Goal: Information Seeking & Learning: Find specific fact

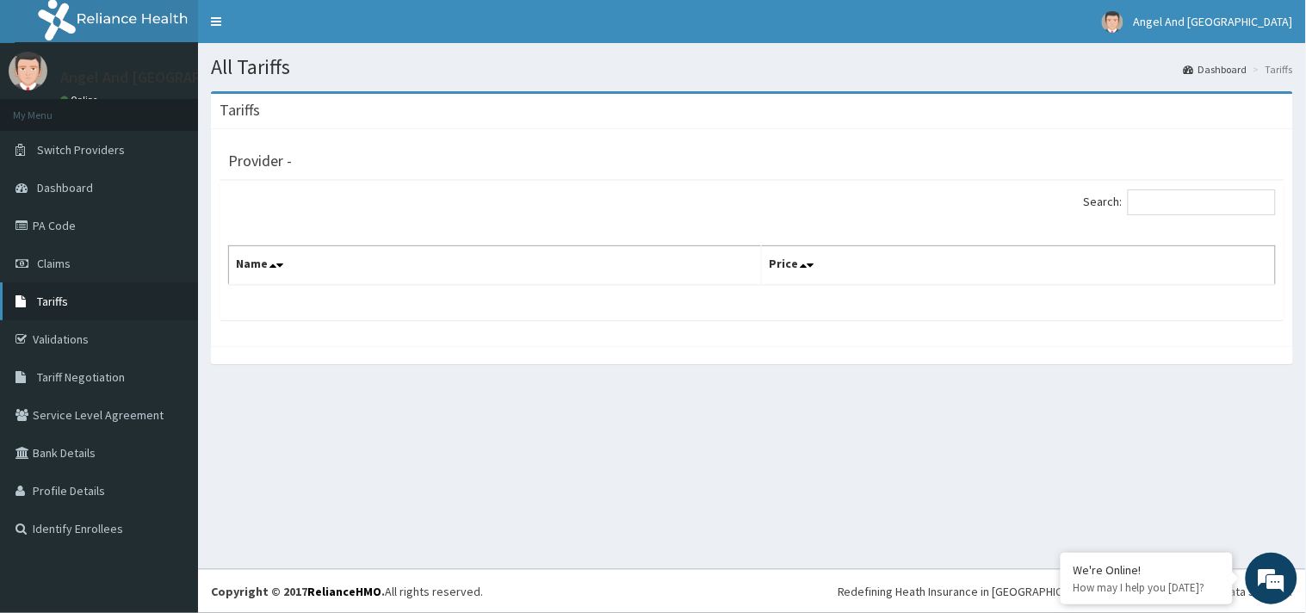
click at [102, 294] on link "Tariffs" at bounding box center [99, 301] width 198 height 38
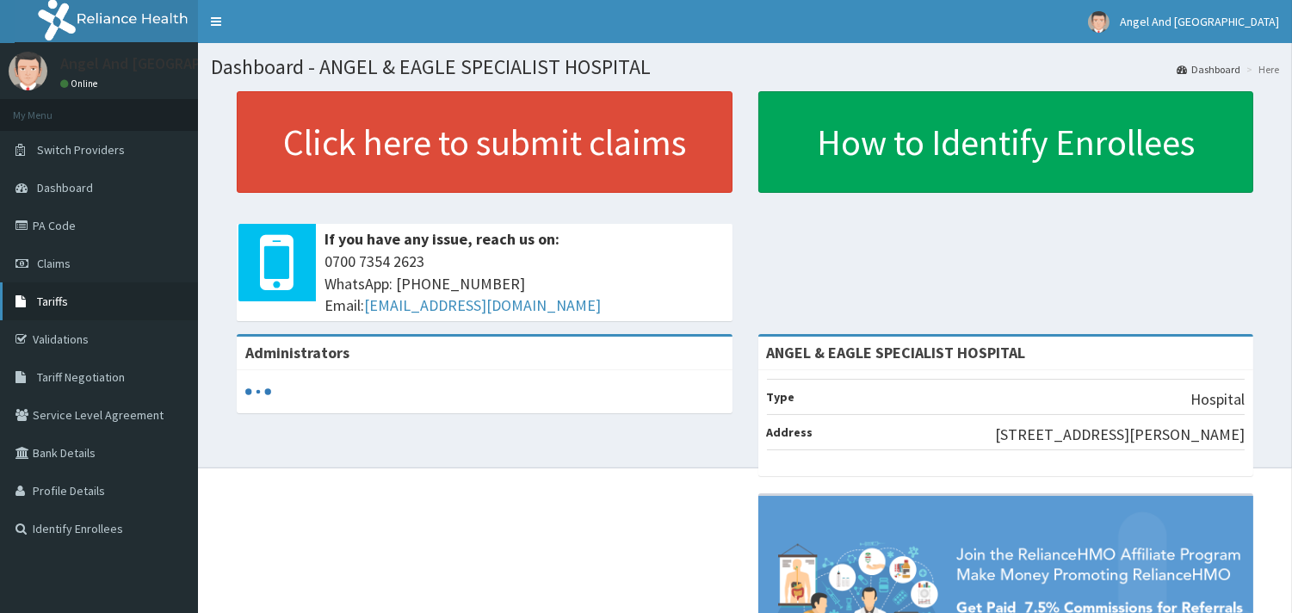
click at [36, 314] on link "Tariffs" at bounding box center [99, 301] width 198 height 38
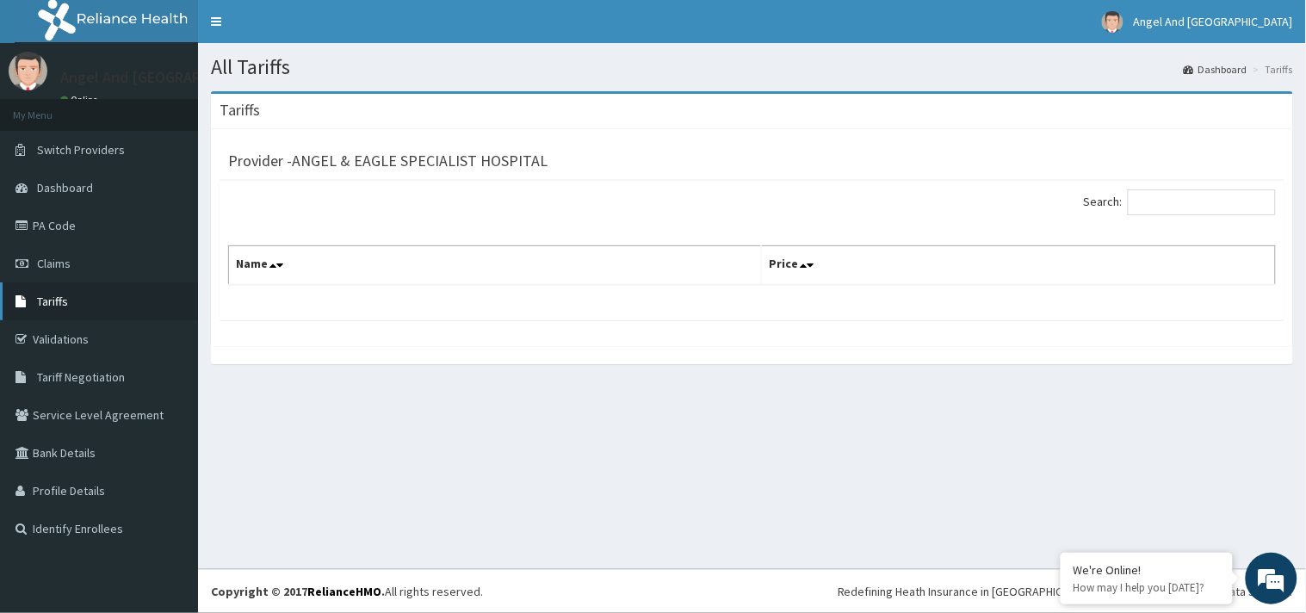
click at [63, 302] on span "Tariffs" at bounding box center [52, 301] width 31 height 15
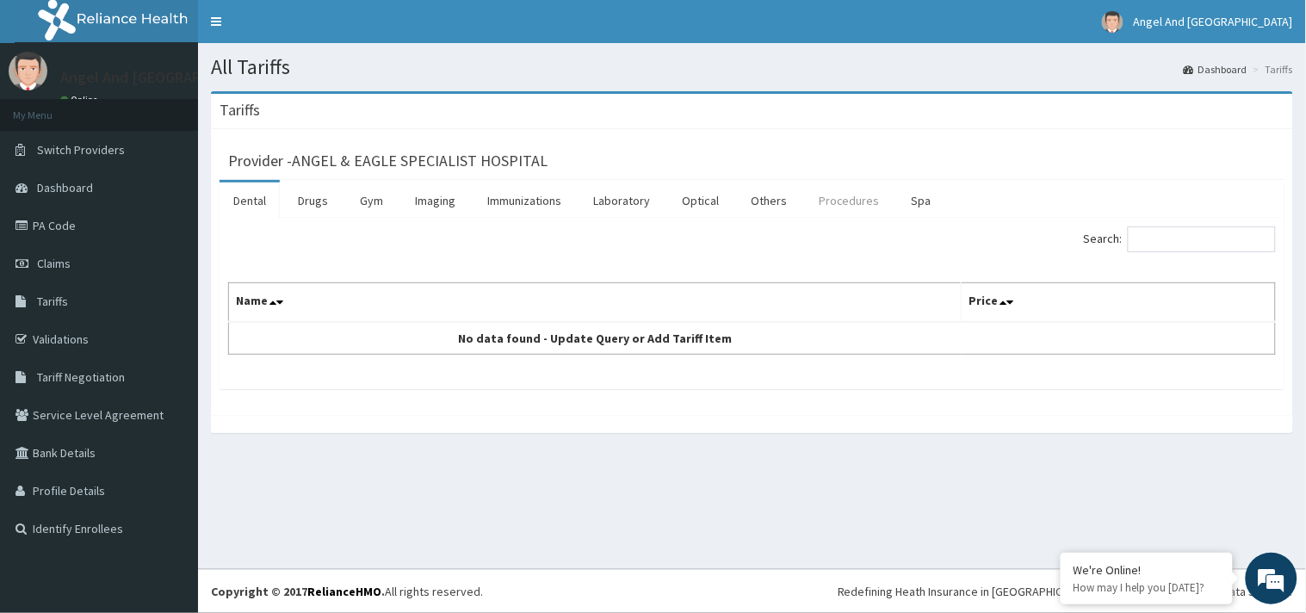
click at [864, 201] on link "Procedures" at bounding box center [849, 201] width 89 height 36
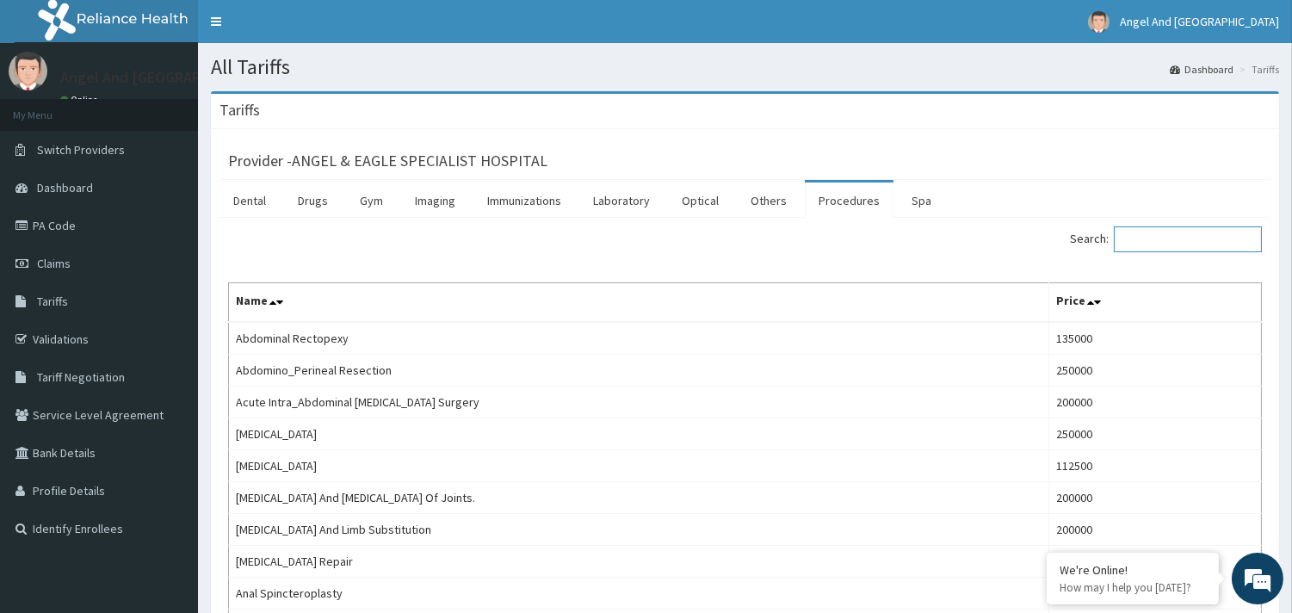
click at [1141, 242] on input "Search:" at bounding box center [1188, 239] width 148 height 26
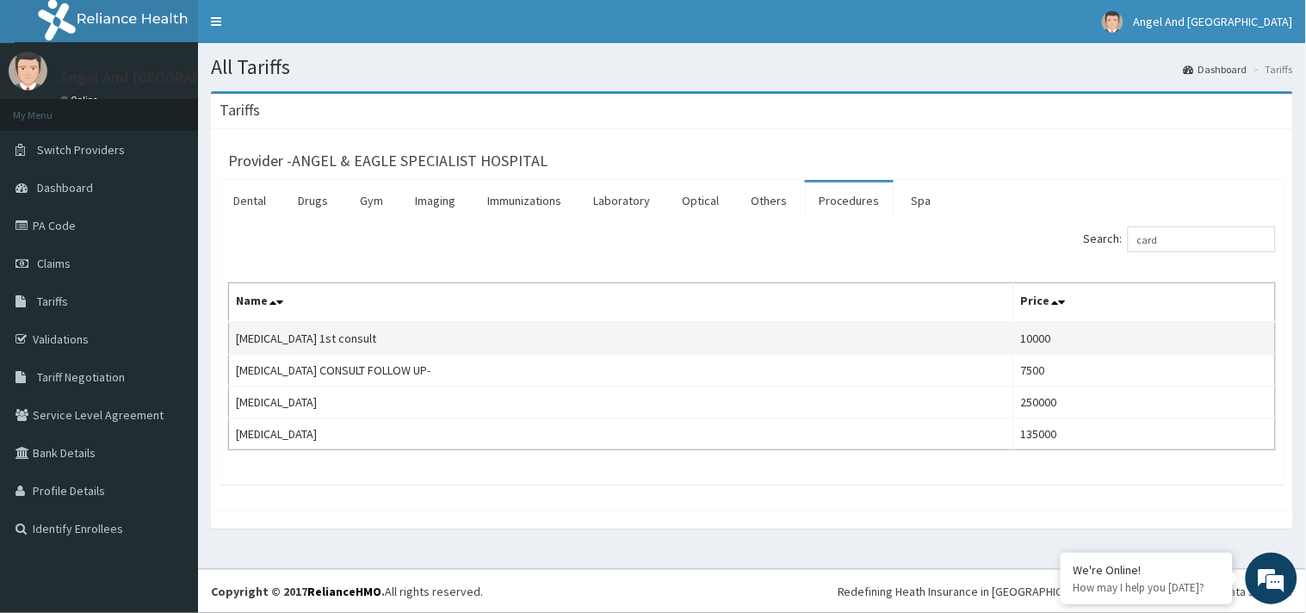
click at [397, 347] on td "[MEDICAL_DATA] 1st consult" at bounding box center [621, 338] width 785 height 33
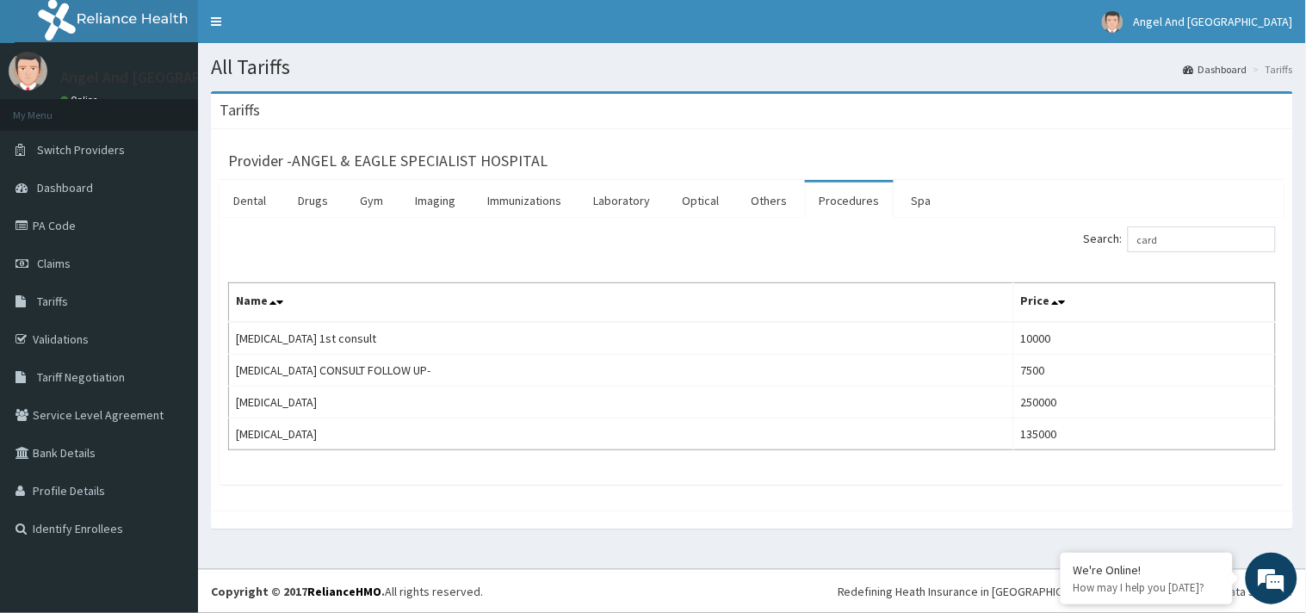
click at [649, 539] on div "Tariffs Provider - ANGEL & EAGLE SPECIALIST HOSPITAL Dental Drugs Gym Imaging I…" at bounding box center [752, 318] width 1108 height 455
click at [1224, 255] on div "Search: card" at bounding box center [1020, 241] width 511 height 30
click at [1184, 234] on input "card" at bounding box center [1202, 239] width 148 height 26
type input "c"
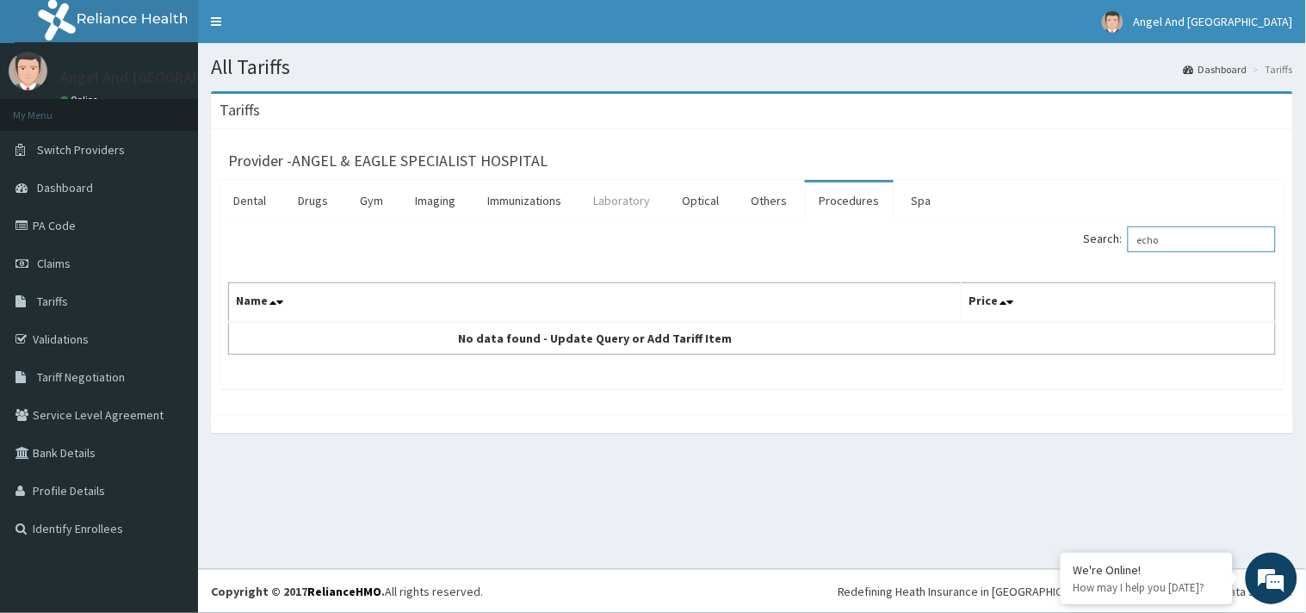
type input "echo"
click at [610, 203] on link "Laboratory" at bounding box center [621, 201] width 84 height 36
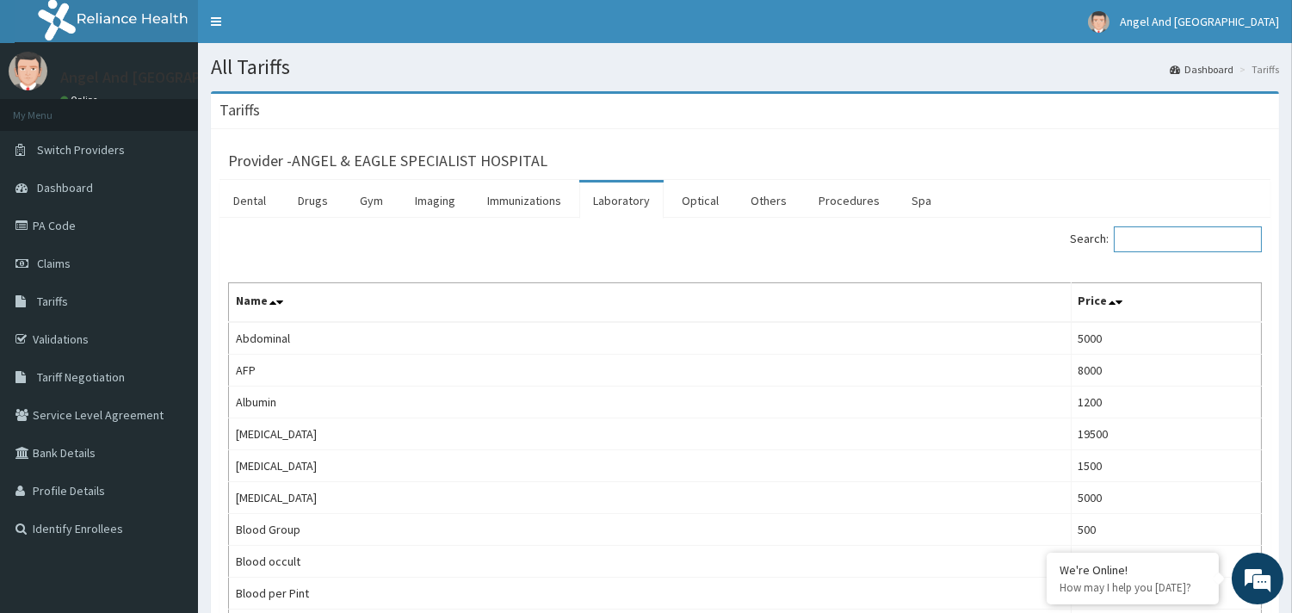
click at [1187, 238] on input "Search:" at bounding box center [1188, 239] width 148 height 26
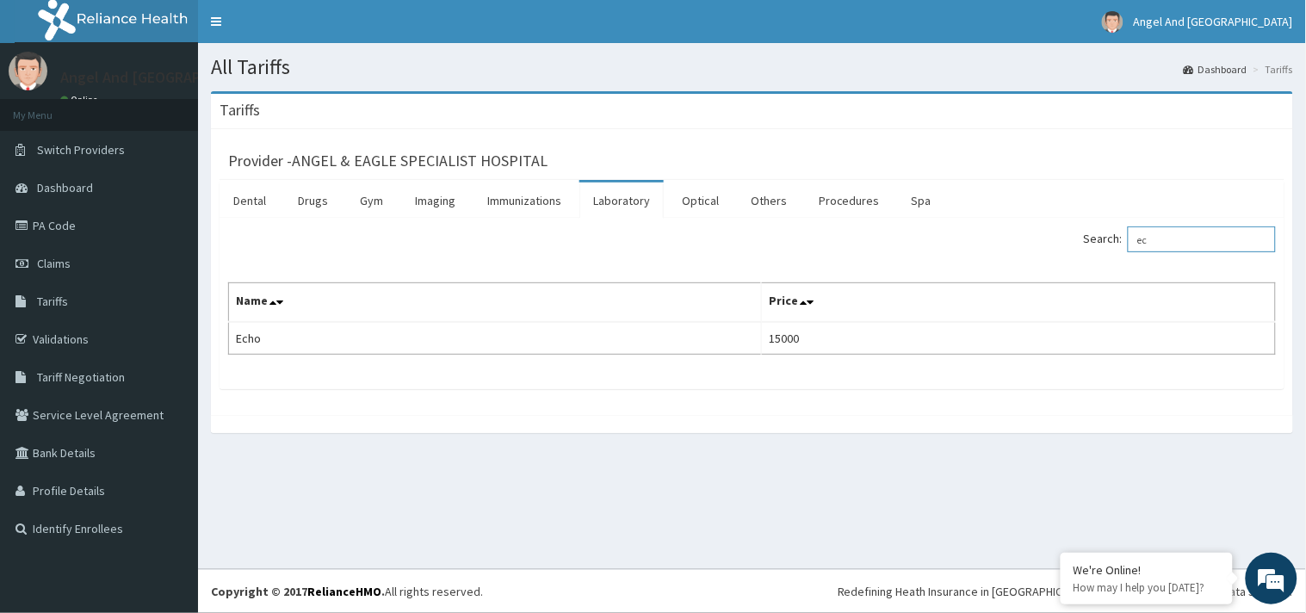
type input "e"
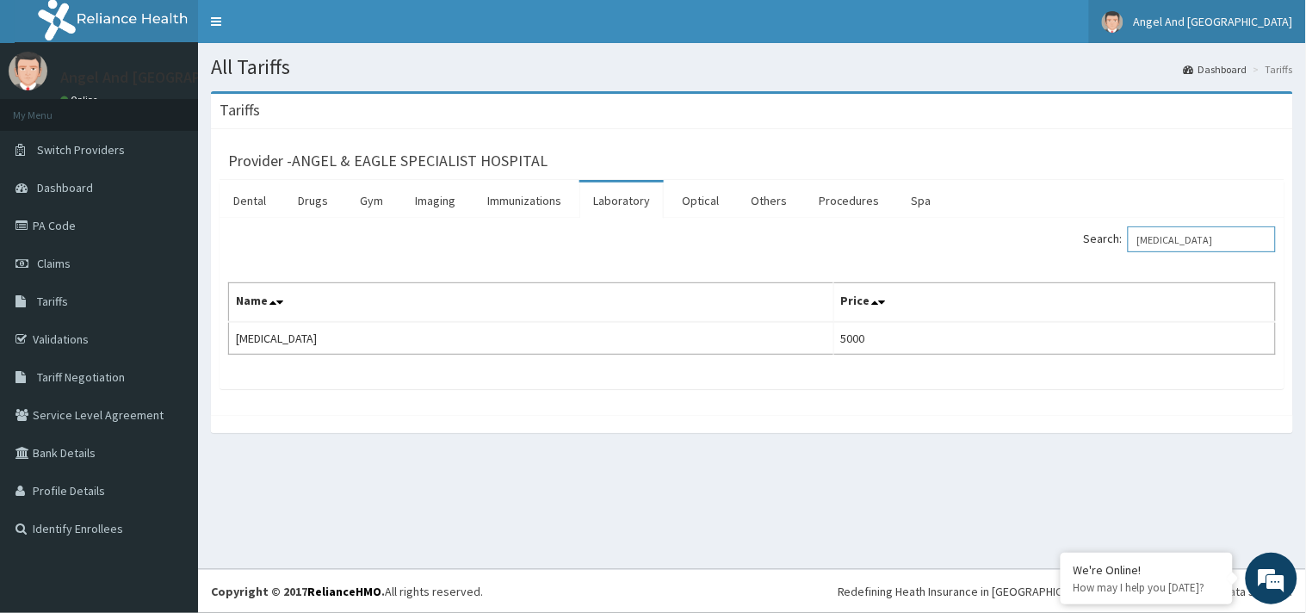
type input "[MEDICAL_DATA]"
